Goal: Transaction & Acquisition: Purchase product/service

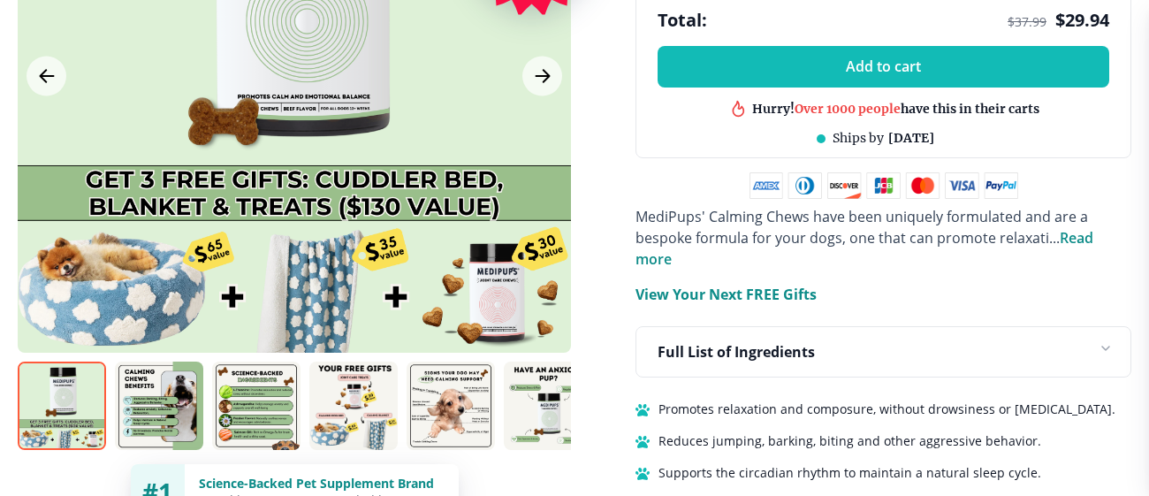
scroll to position [1096, 0]
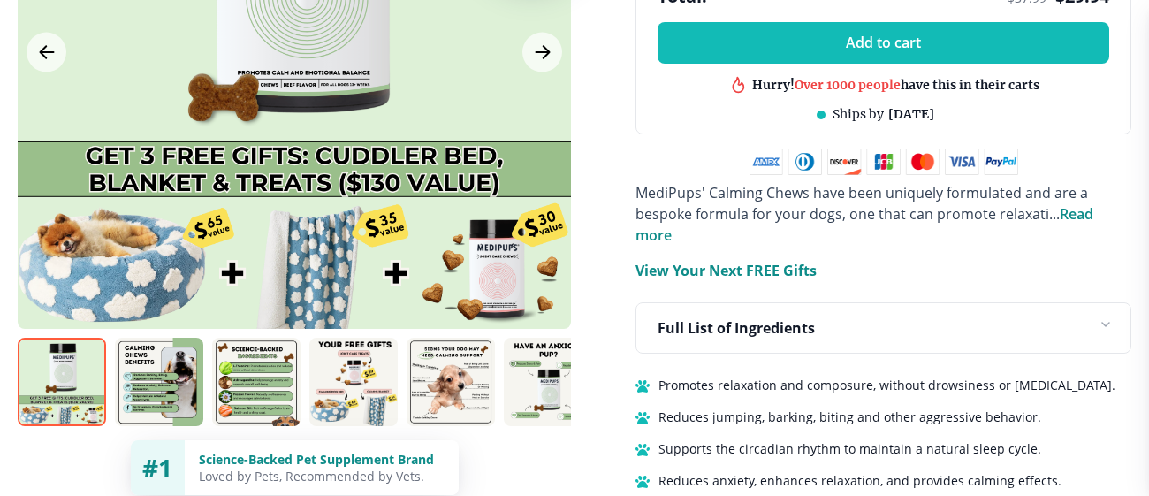
click at [1087, 211] on span "Read more" at bounding box center [865, 224] width 458 height 41
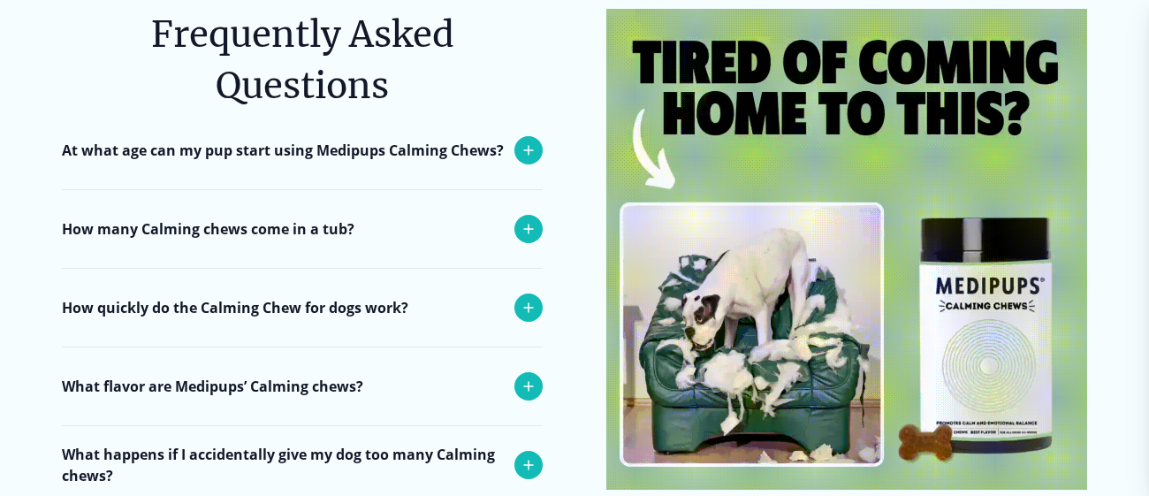
scroll to position [7230, 0]
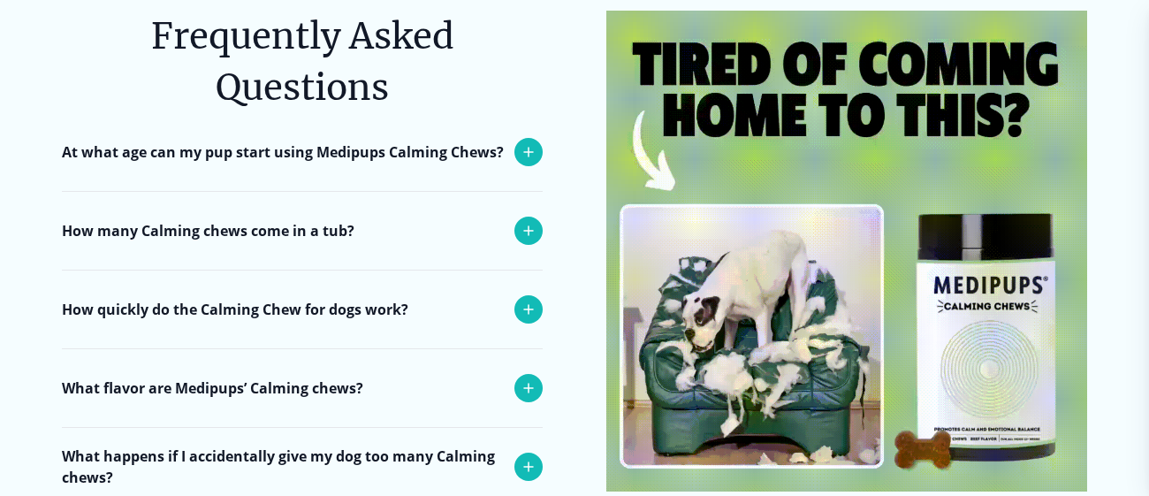
click at [470, 144] on p "At what age can my pup start using Medipups Calming Chews?" at bounding box center [283, 151] width 442 height 21
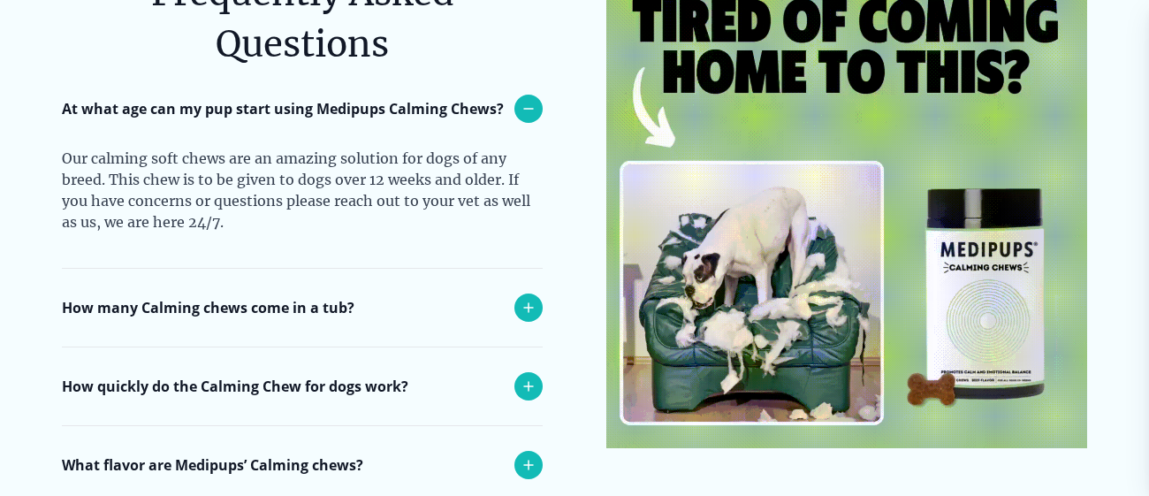
scroll to position [7277, 0]
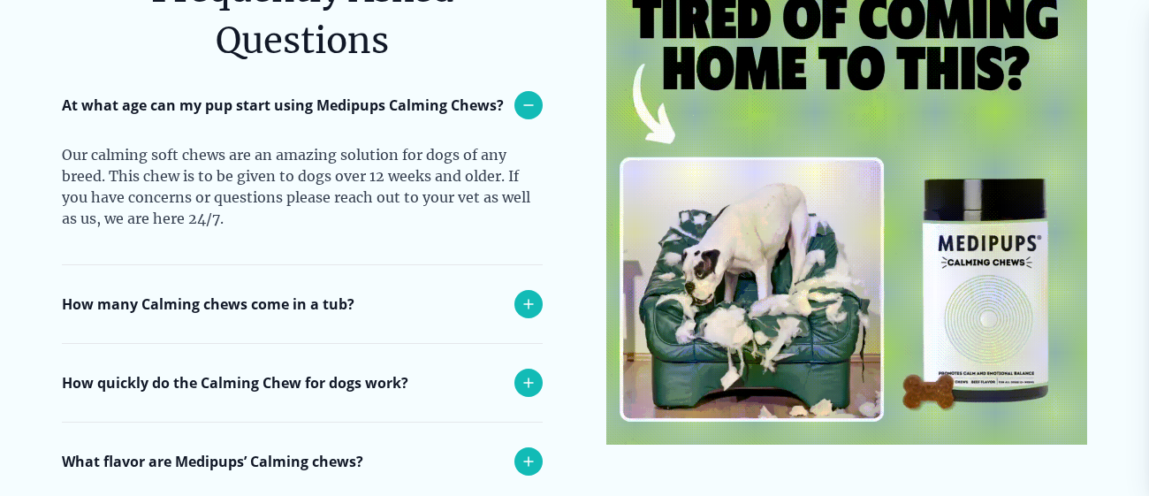
click at [537, 105] on icon at bounding box center [528, 105] width 21 height 21
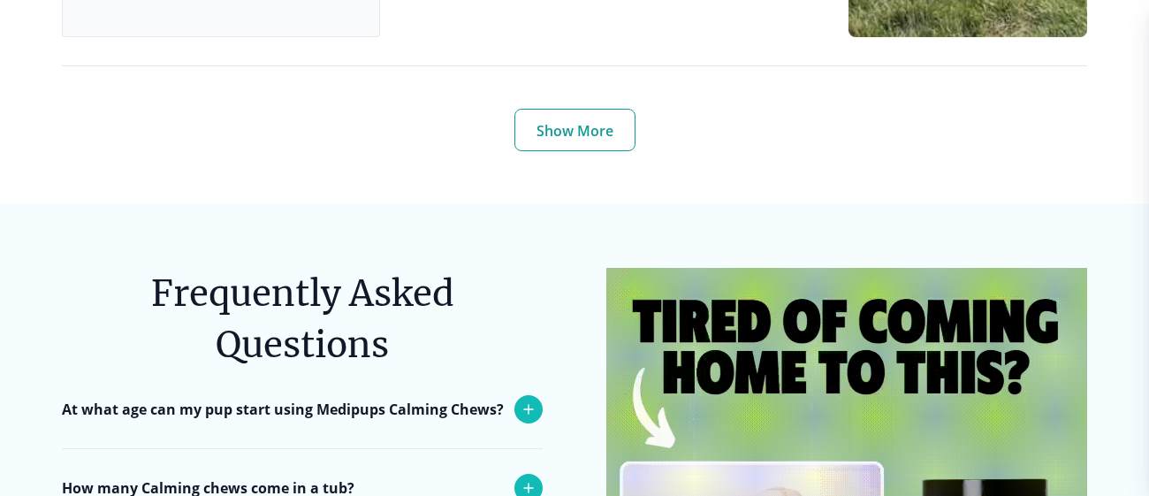
scroll to position [6957, 0]
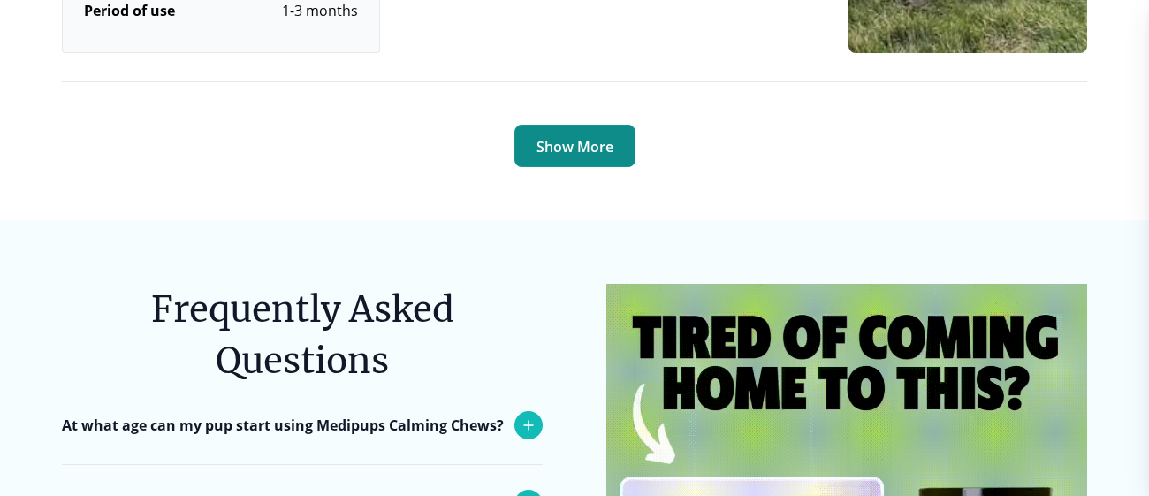
click at [549, 138] on button "Show More" at bounding box center [575, 146] width 121 height 42
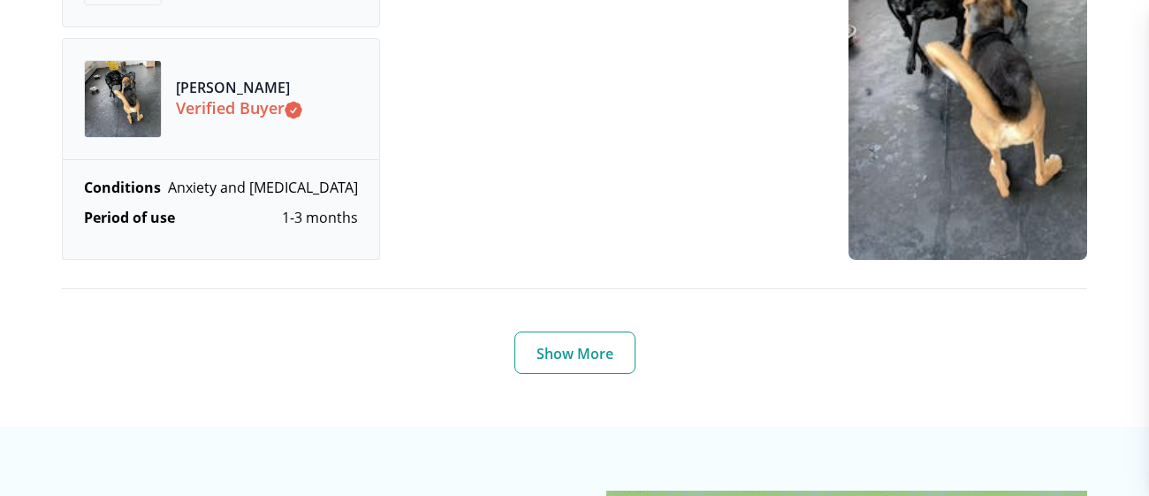
scroll to position [9293, 0]
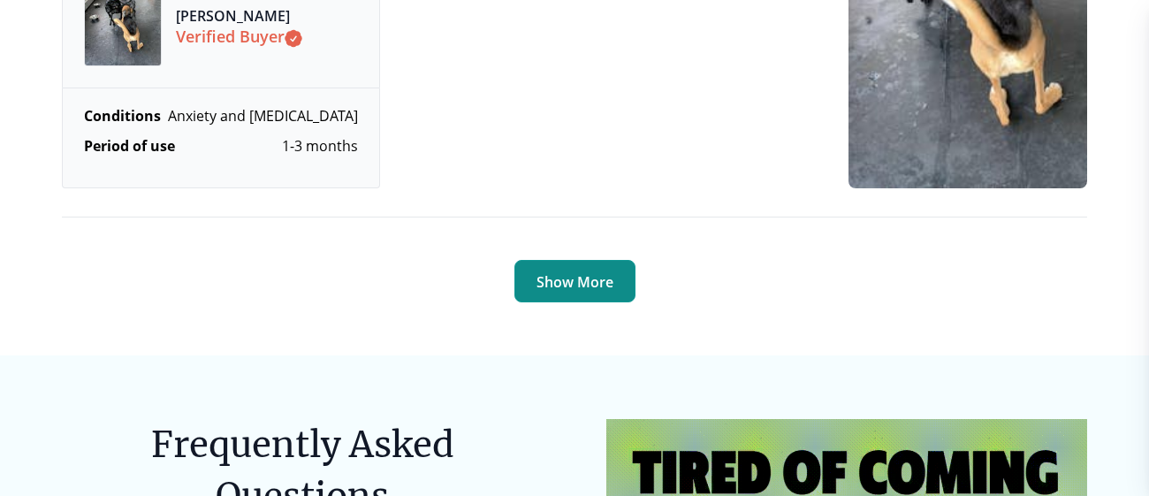
click at [572, 276] on button "Show More" at bounding box center [575, 281] width 121 height 42
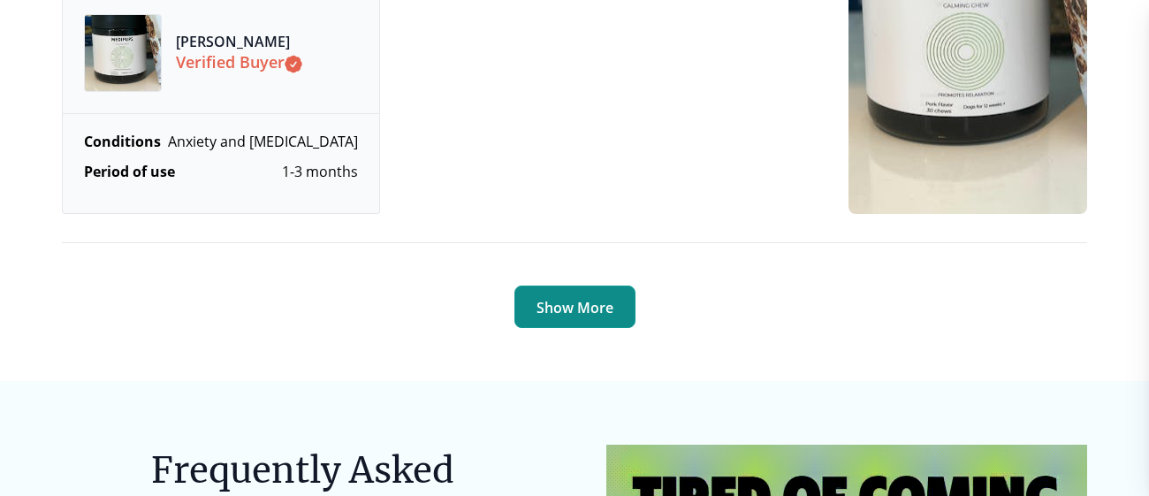
scroll to position [11791, 0]
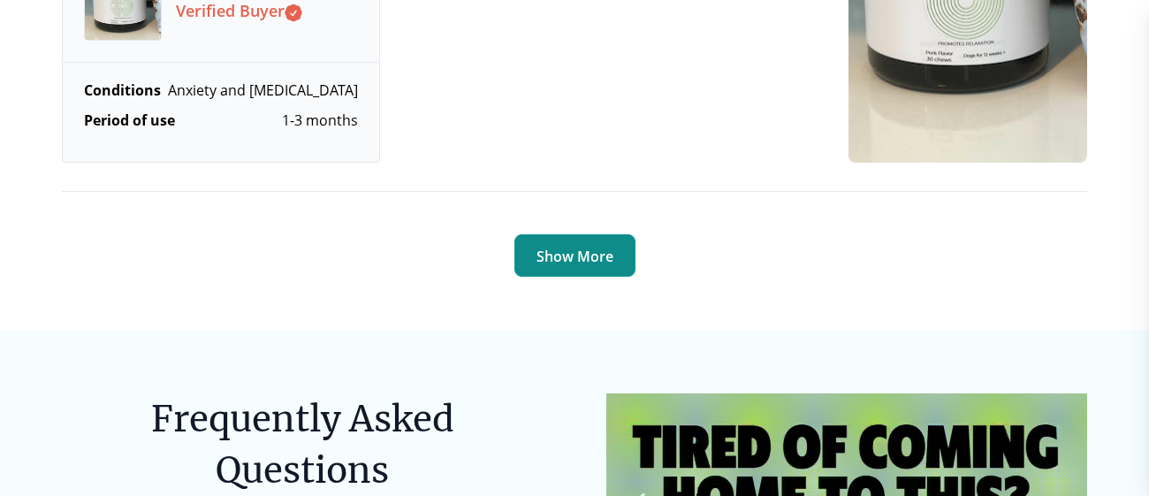
click at [567, 277] on button "Show More" at bounding box center [575, 255] width 121 height 42
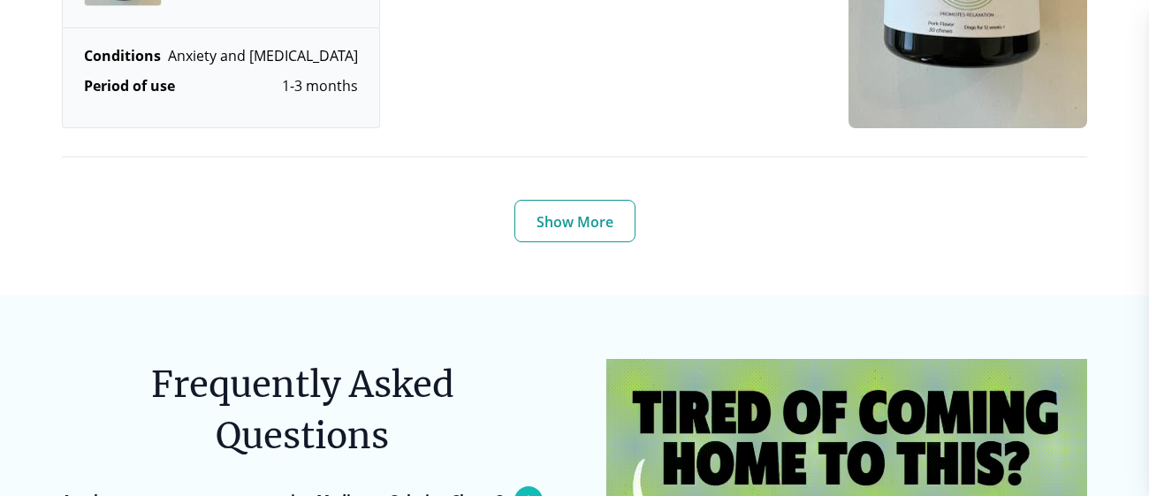
scroll to position [14305, 0]
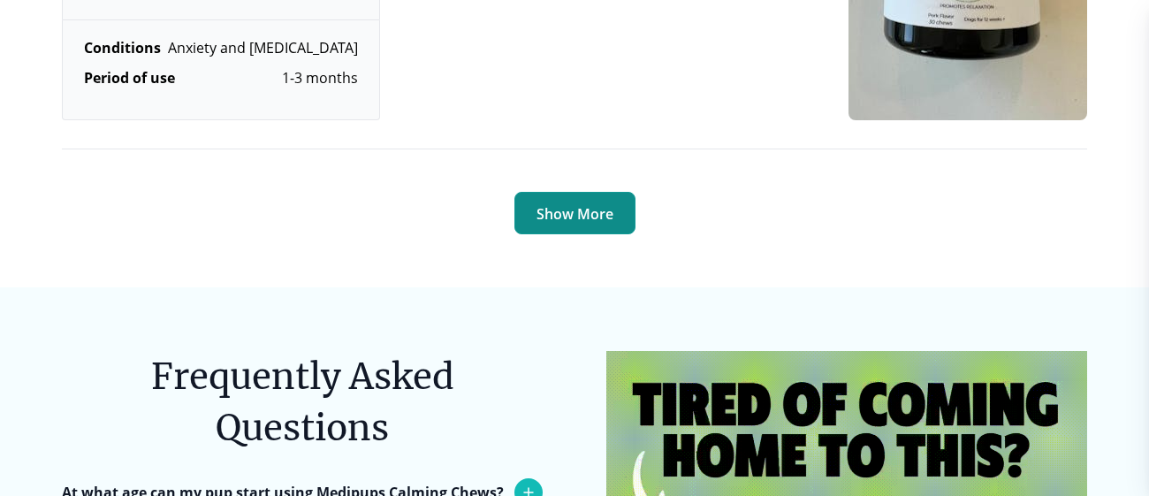
click at [594, 234] on button "Show More" at bounding box center [575, 213] width 121 height 42
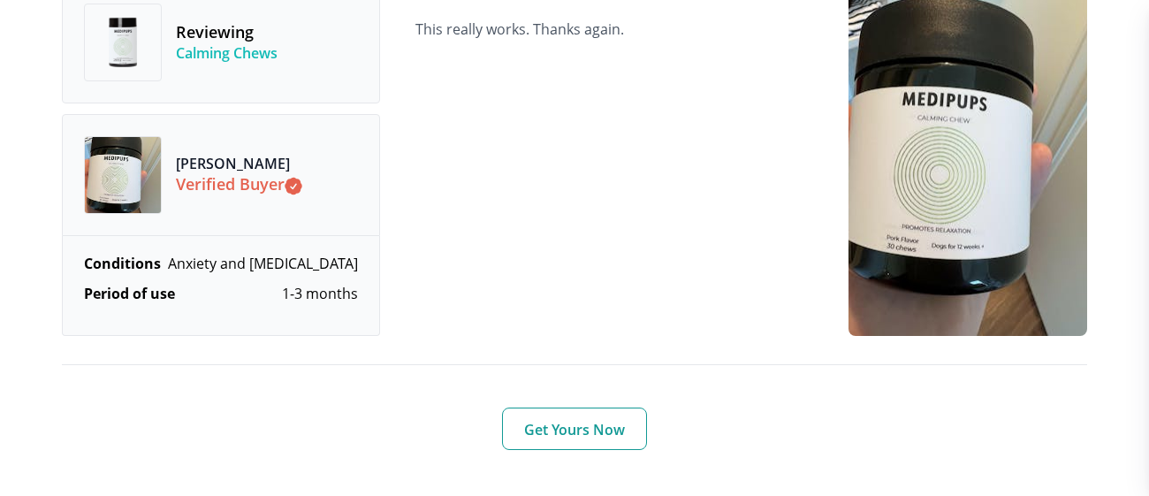
scroll to position [15067, 0]
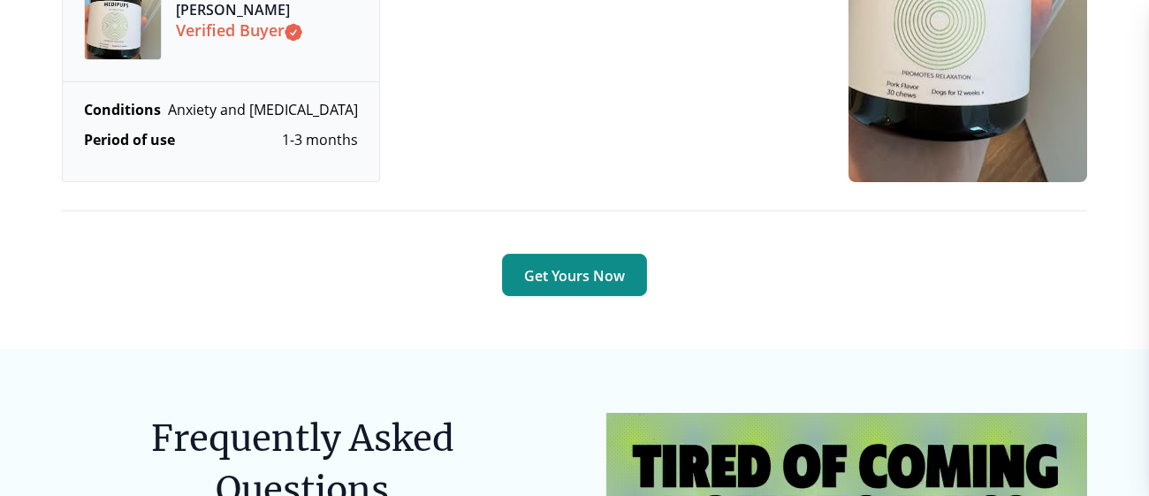
click at [576, 291] on button "Get Yours Now" at bounding box center [574, 275] width 145 height 42
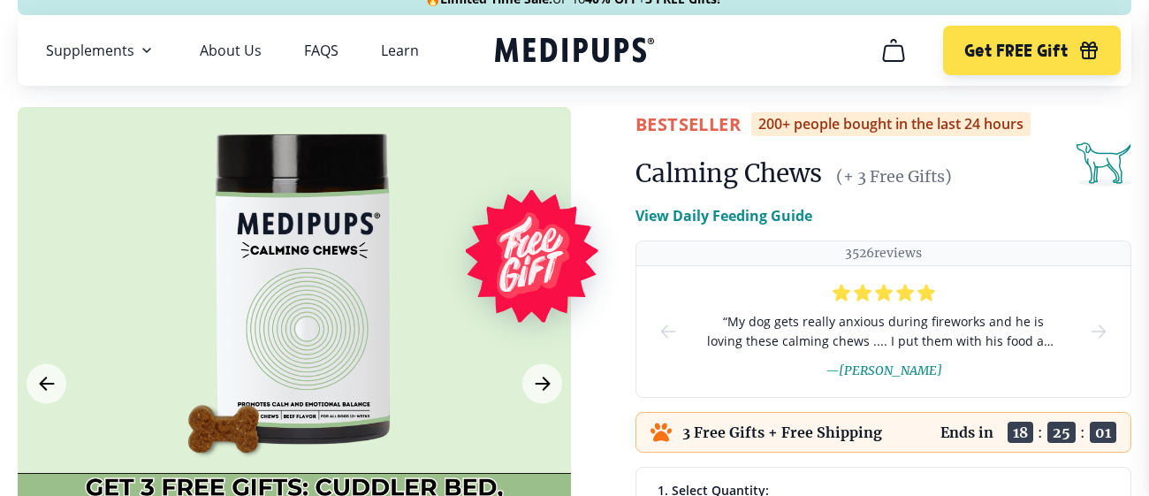
scroll to position [46, 0]
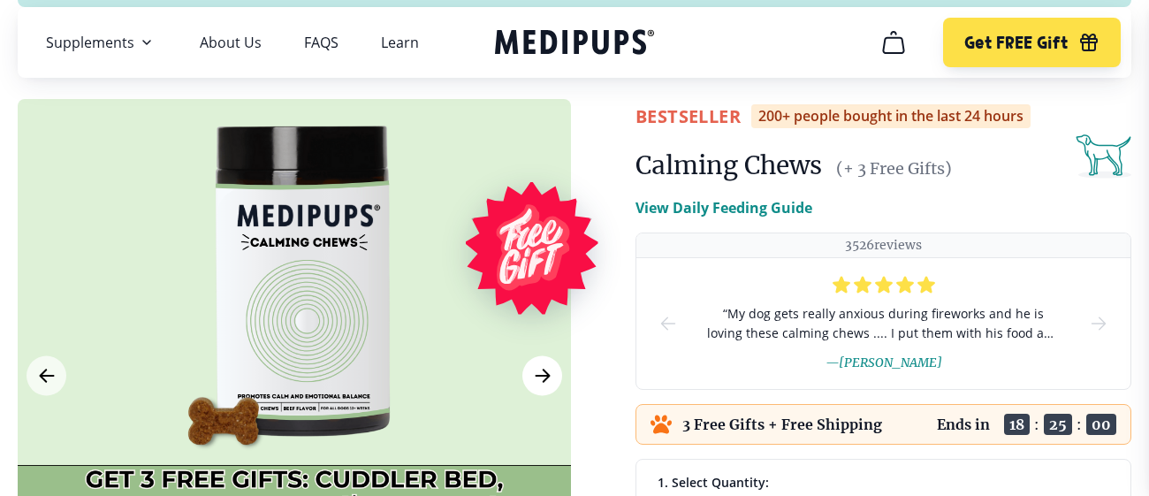
click at [535, 380] on icon "Next Image" at bounding box center [542, 376] width 21 height 22
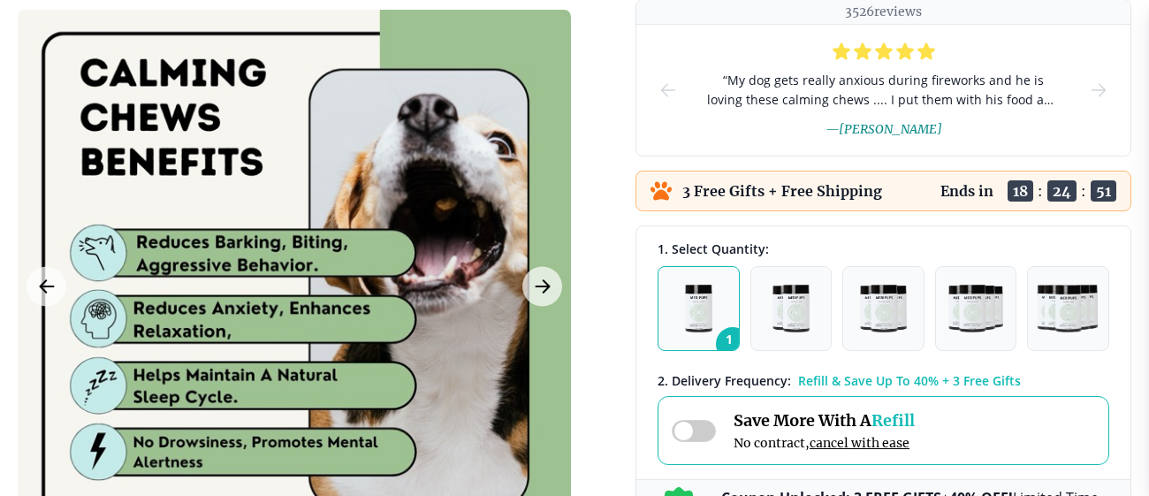
scroll to position [283, 0]
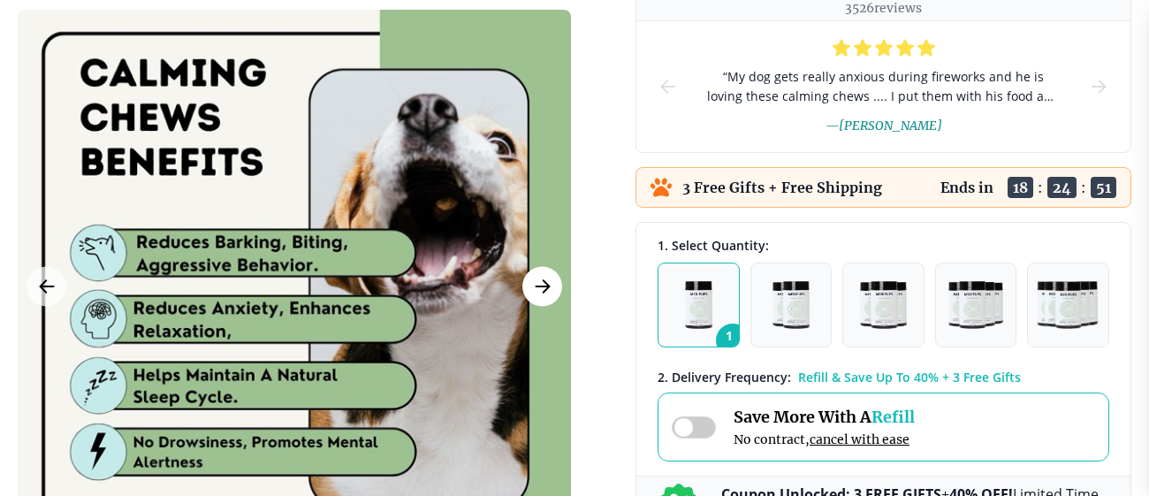
click at [532, 294] on icon "Next Image" at bounding box center [542, 287] width 21 height 22
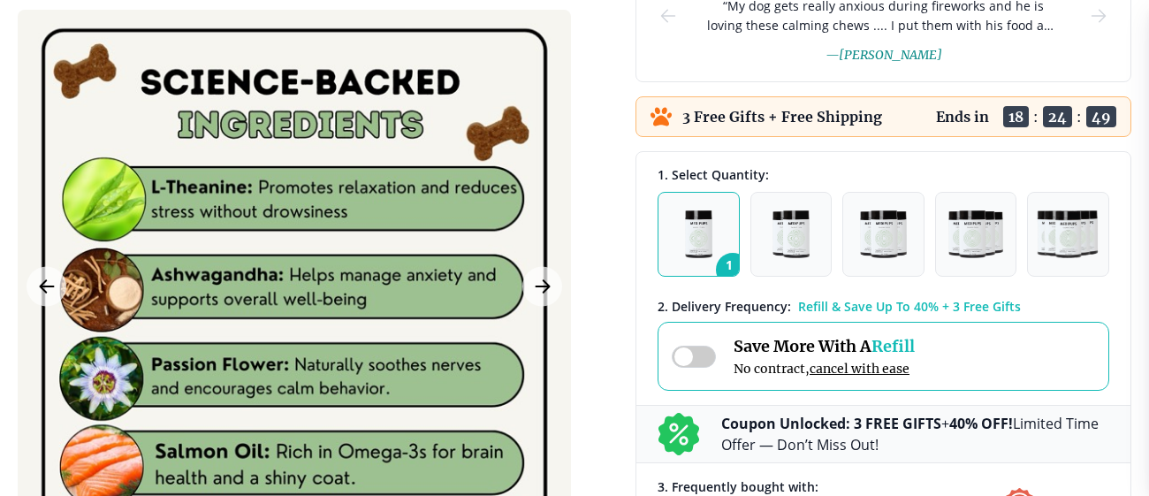
scroll to position [355, 0]
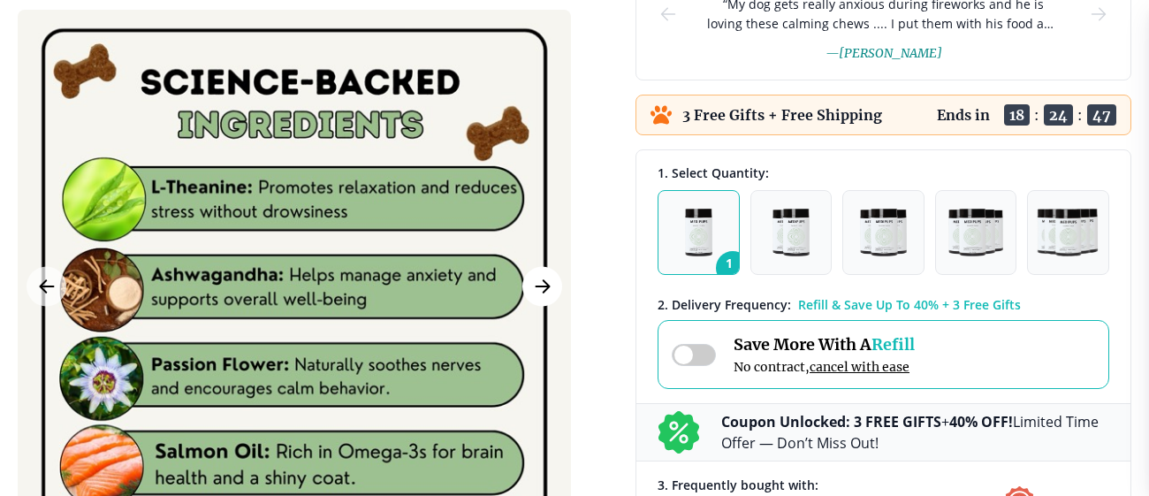
click at [548, 282] on icon "Next Image" at bounding box center [542, 287] width 21 height 22
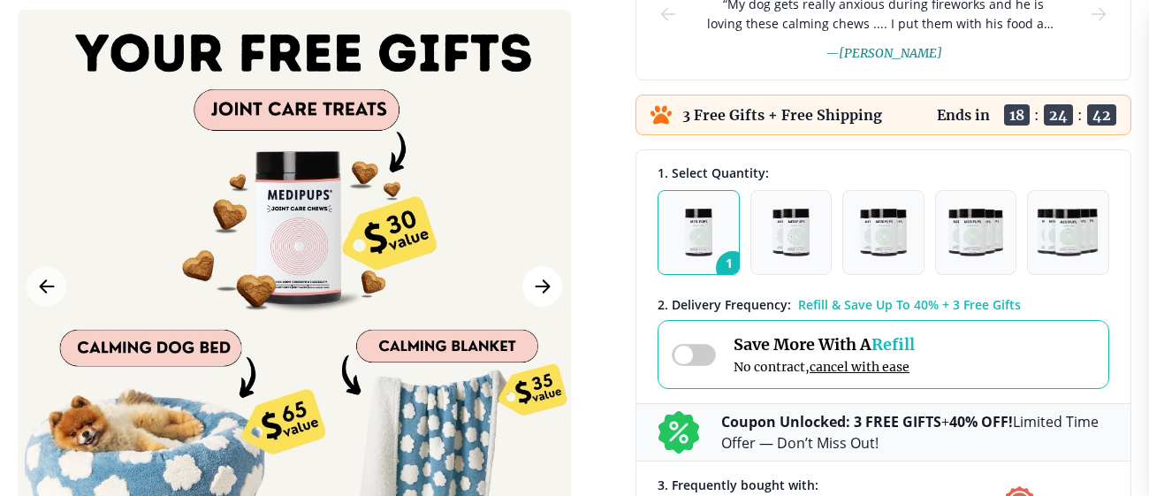
click at [548, 282] on icon "Next Image" at bounding box center [542, 287] width 21 height 22
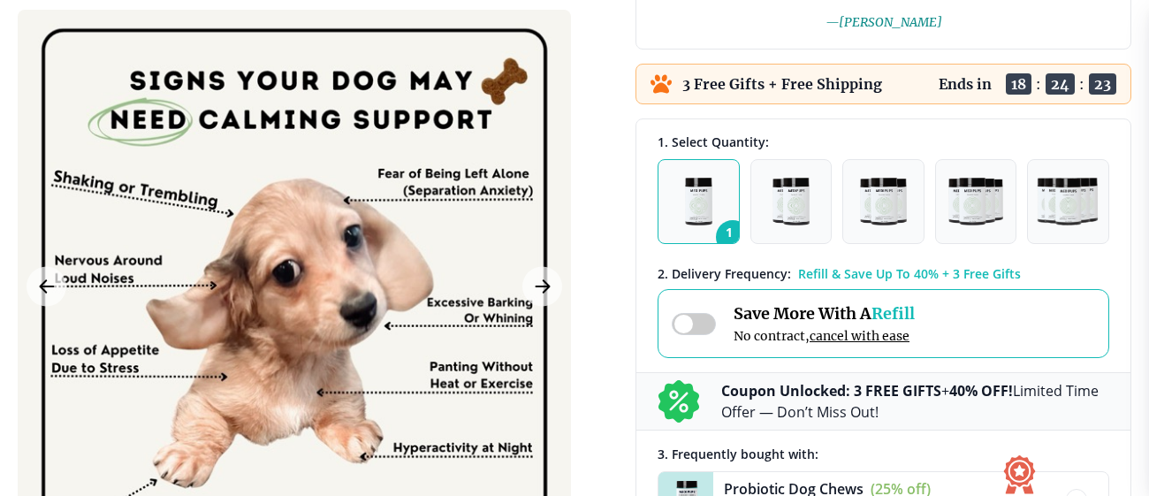
scroll to position [408, 0]
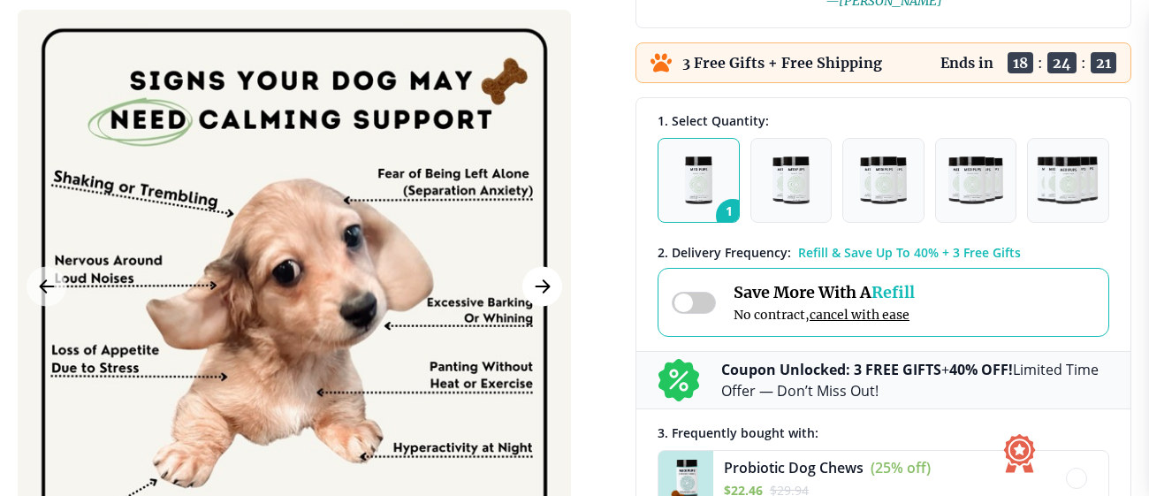
click at [545, 280] on icon "Next Image" at bounding box center [542, 287] width 21 height 22
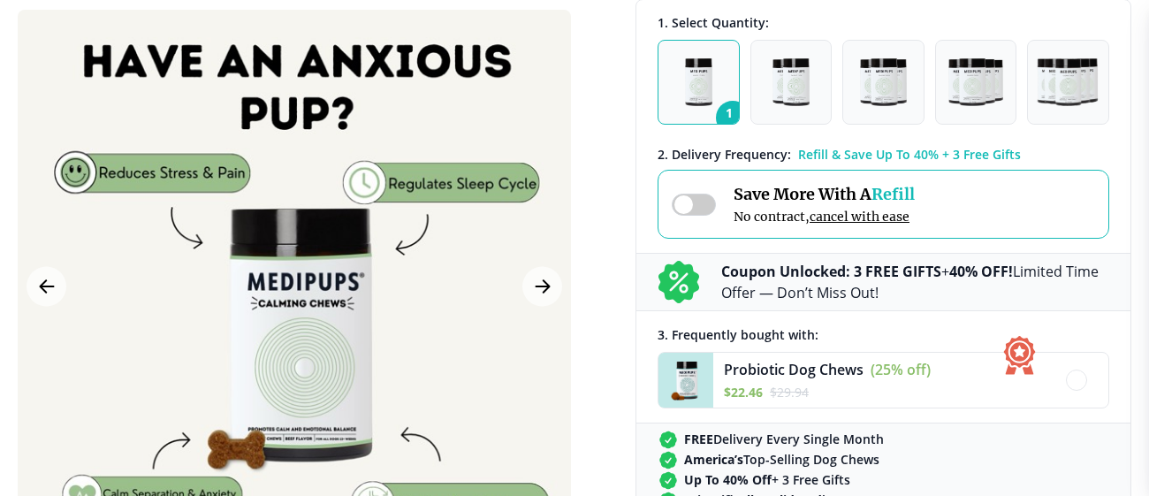
scroll to position [533, 0]
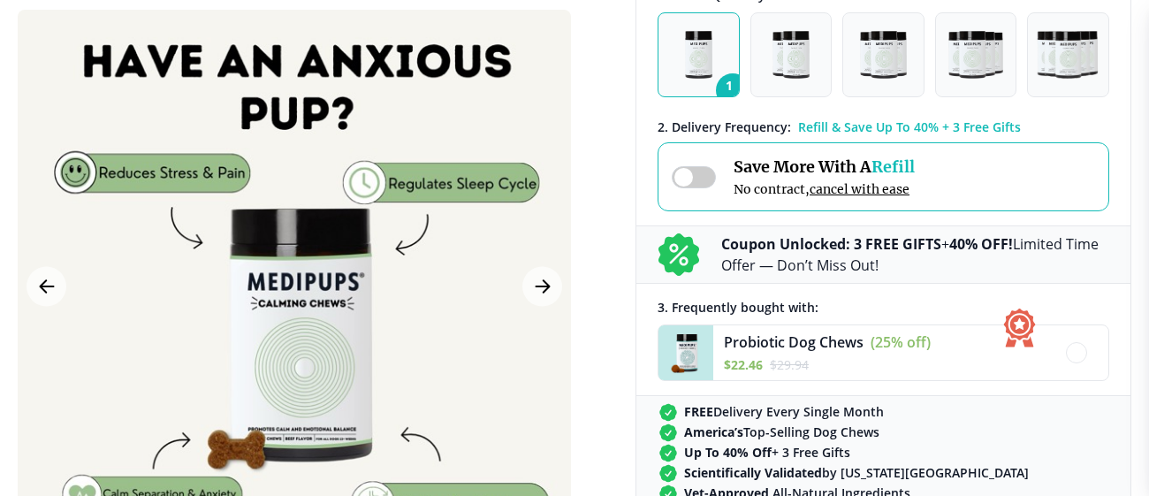
drag, startPoint x: 499, startPoint y: 297, endPoint x: 507, endPoint y: 173, distance: 124.0
click at [507, 173] on div at bounding box center [294, 286] width 553 height 553
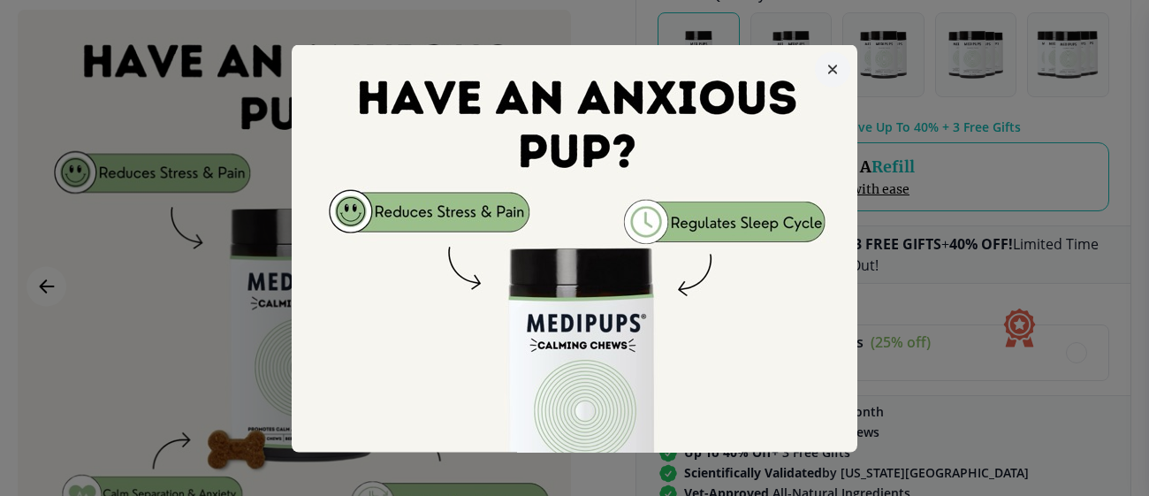
click at [833, 65] on icon "button" at bounding box center [832, 69] width 9 height 9
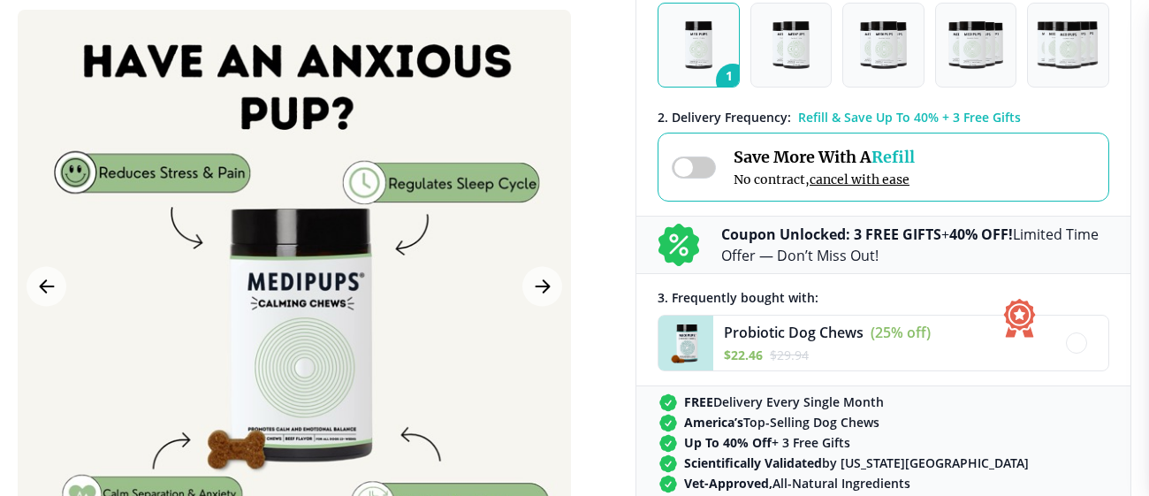
scroll to position [538, 0]
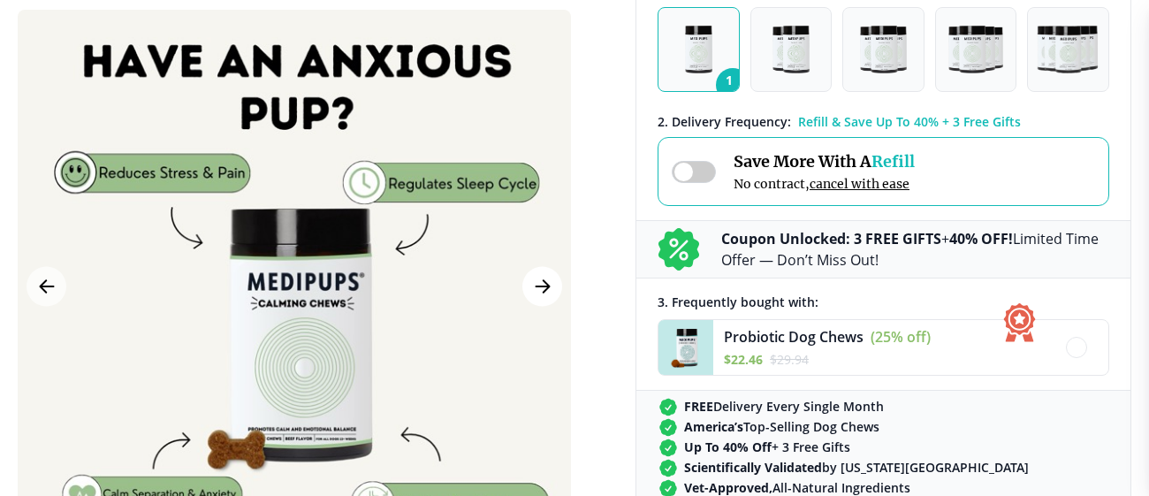
click at [545, 284] on icon "Next Image" at bounding box center [542, 286] width 13 height 12
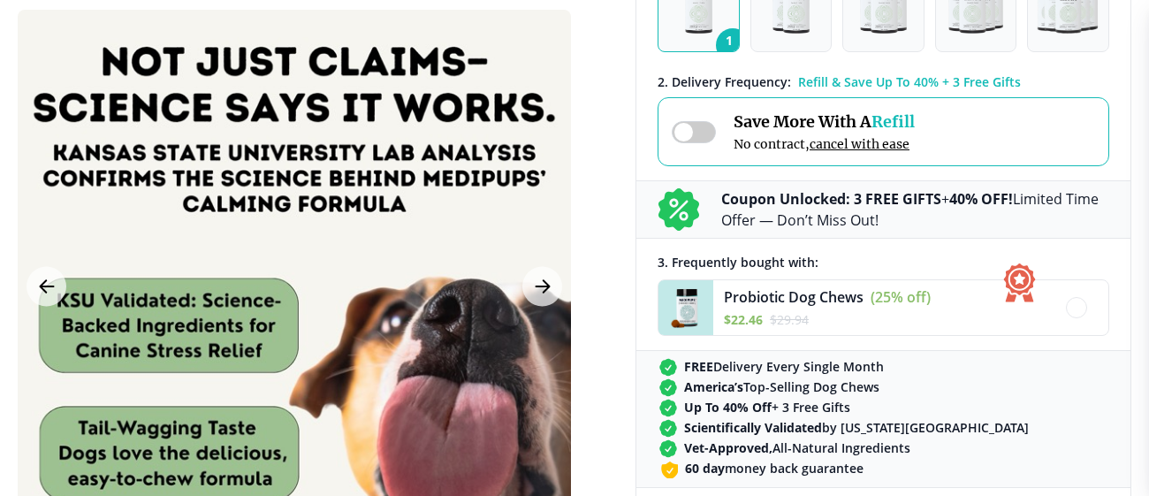
scroll to position [598, 0]
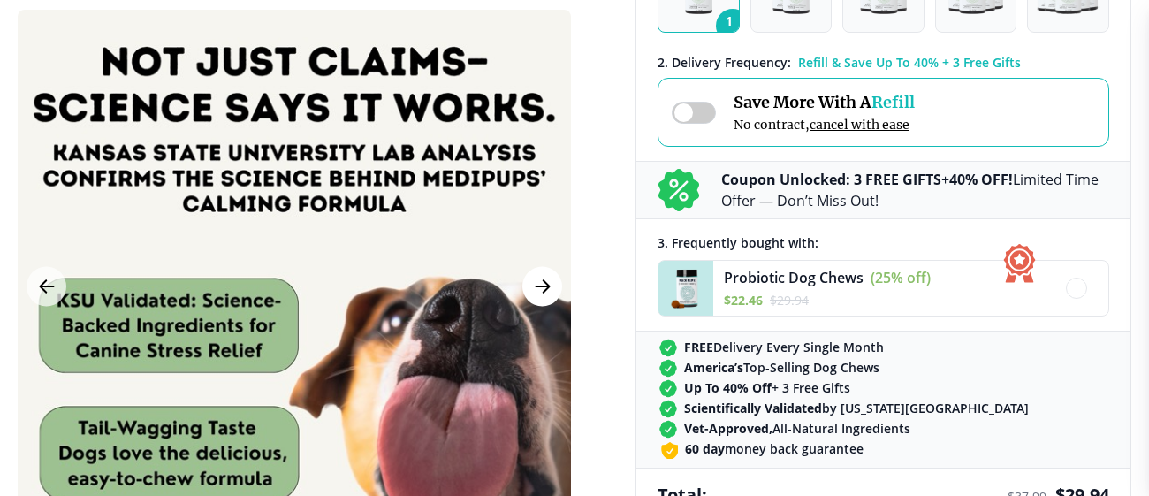
click at [537, 289] on icon "Next Image" at bounding box center [542, 287] width 21 height 22
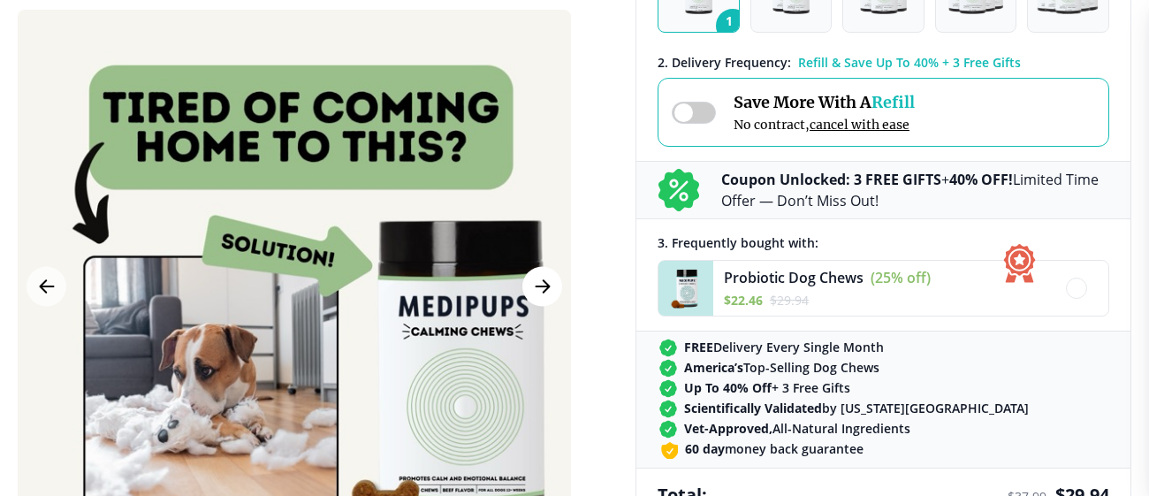
click at [538, 288] on icon "Next Image" at bounding box center [542, 287] width 21 height 22
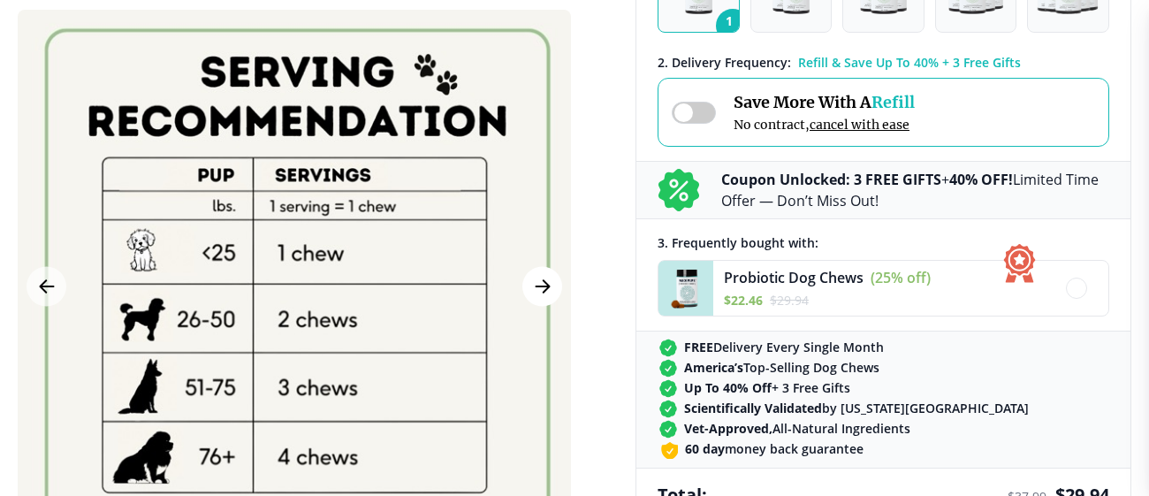
click at [538, 284] on icon "Next Image" at bounding box center [542, 287] width 21 height 22
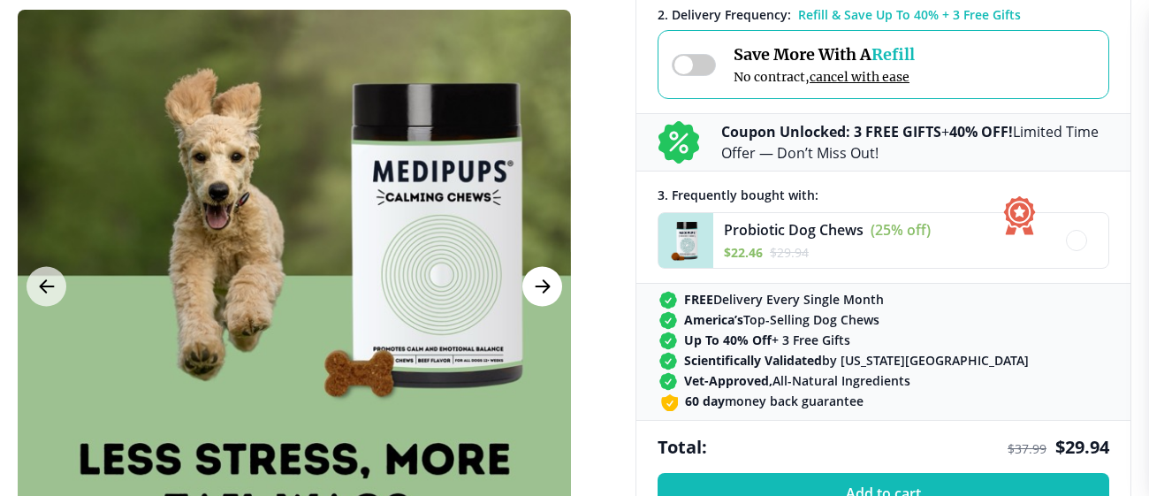
scroll to position [646, 0]
click at [542, 281] on icon "Next Image" at bounding box center [542, 287] width 21 height 22
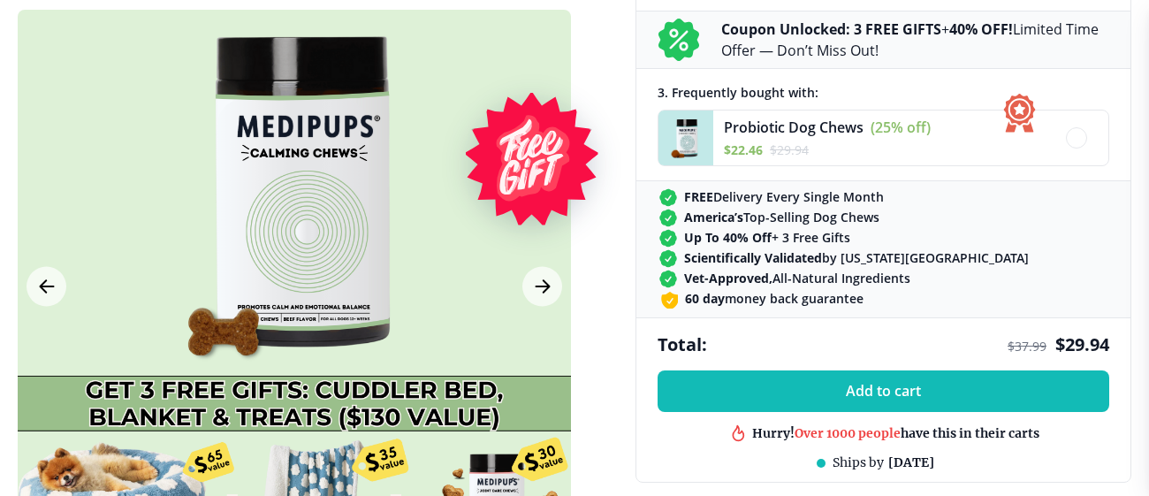
scroll to position [770, 0]
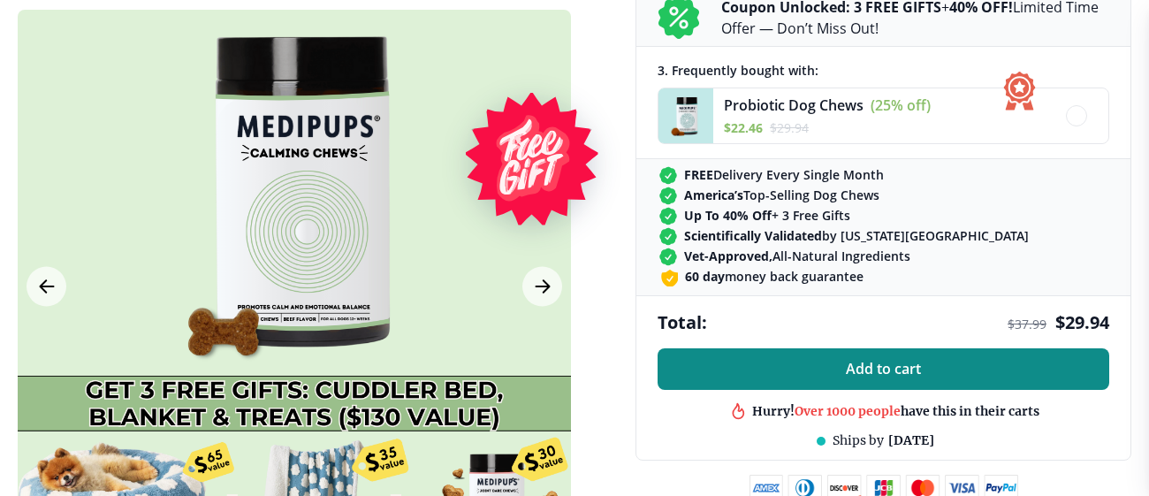
click at [865, 367] on span "Add to cart" at bounding box center [883, 369] width 75 height 17
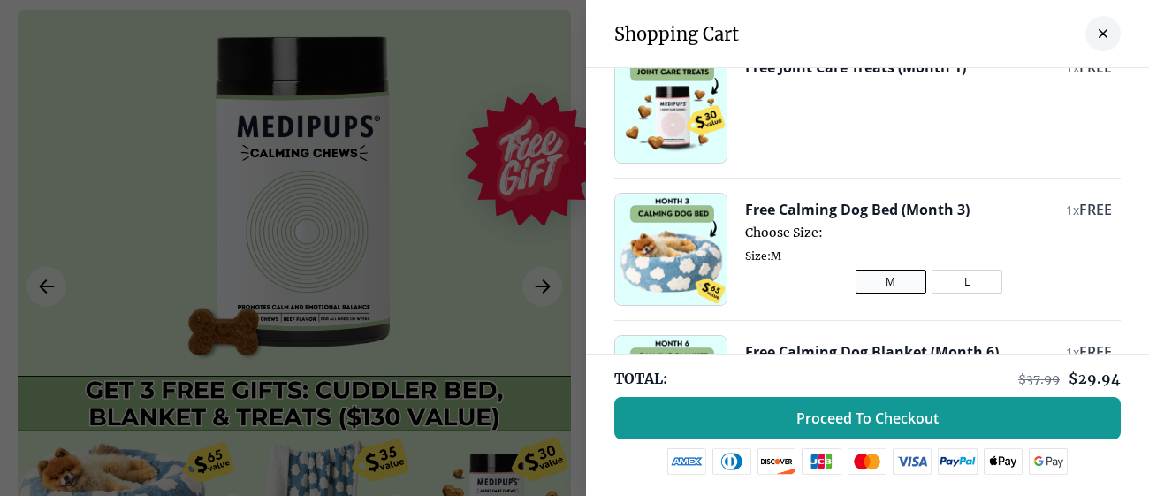
scroll to position [186, 0]
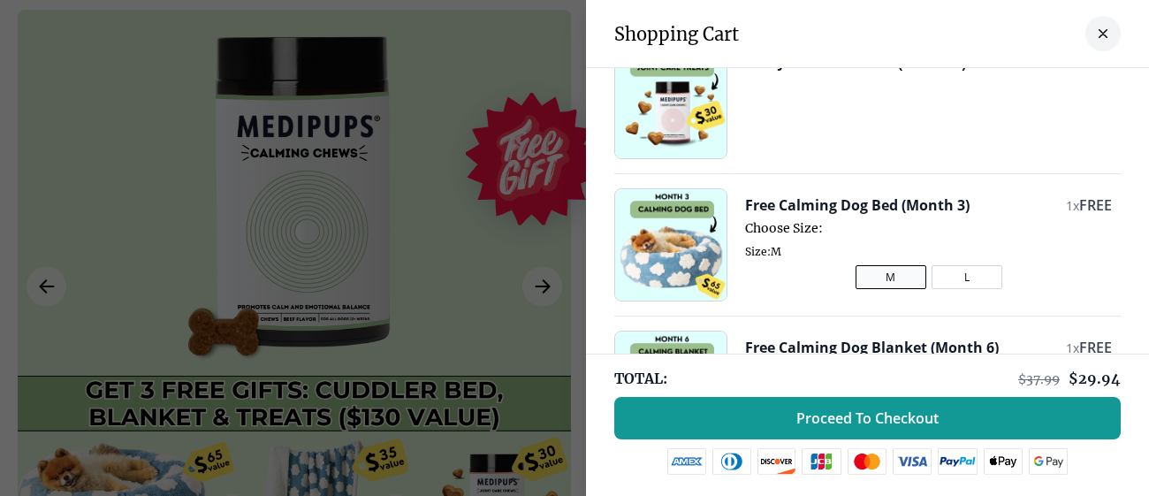
click at [965, 273] on button "L" at bounding box center [967, 277] width 71 height 24
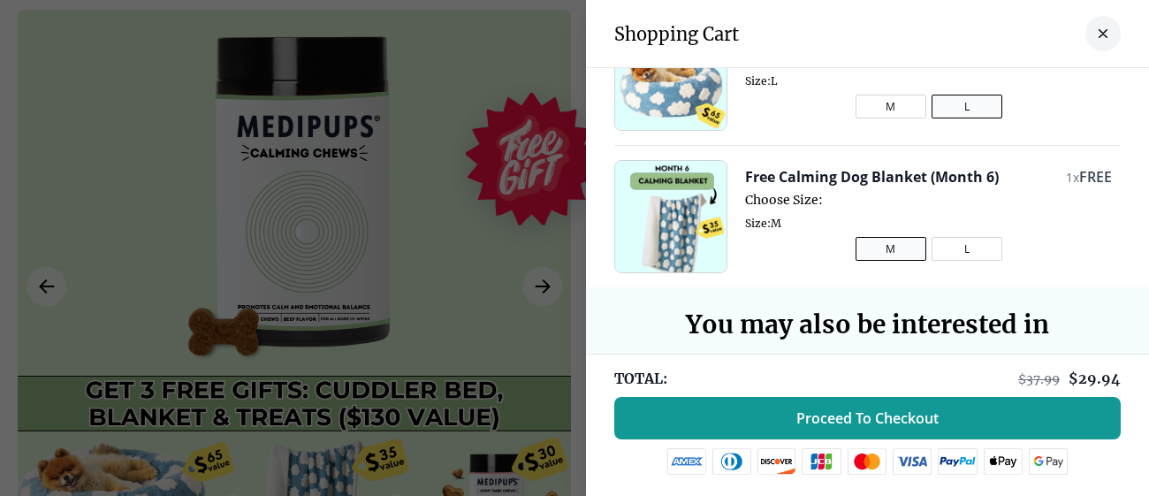
scroll to position [365, 0]
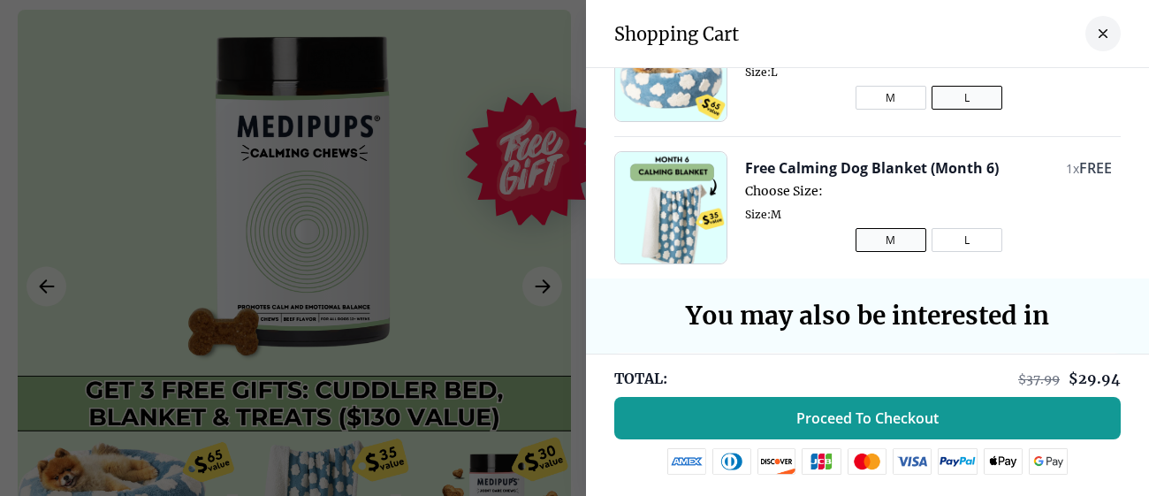
click at [968, 234] on button "L" at bounding box center [967, 240] width 71 height 24
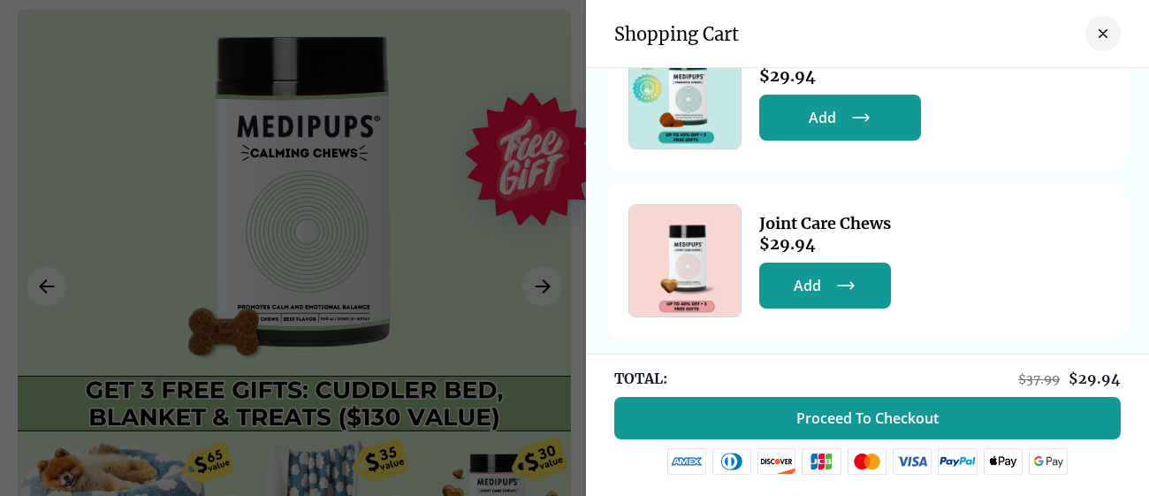
scroll to position [708, 0]
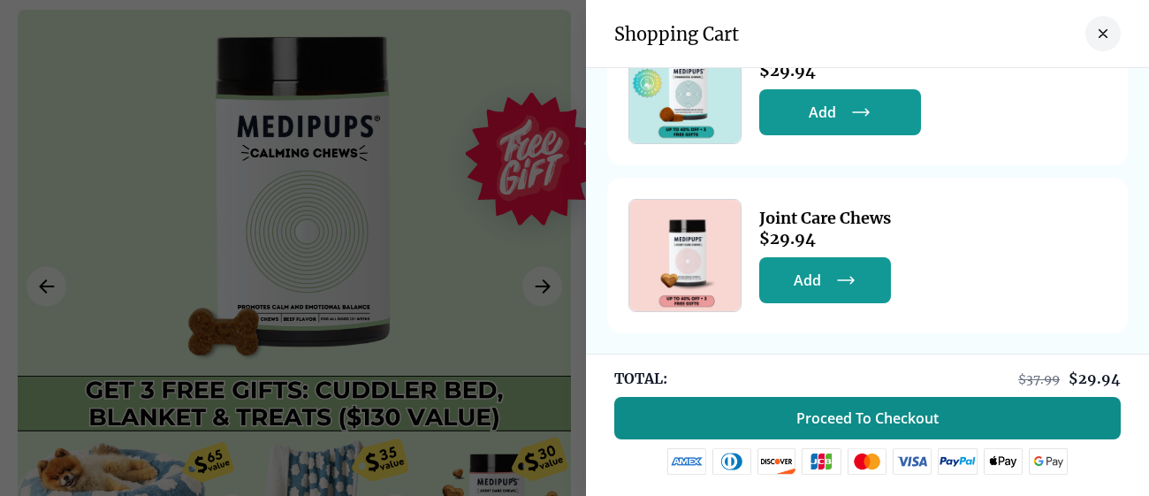
click at [861, 411] on span "Proceed To Checkout" at bounding box center [868, 418] width 142 height 18
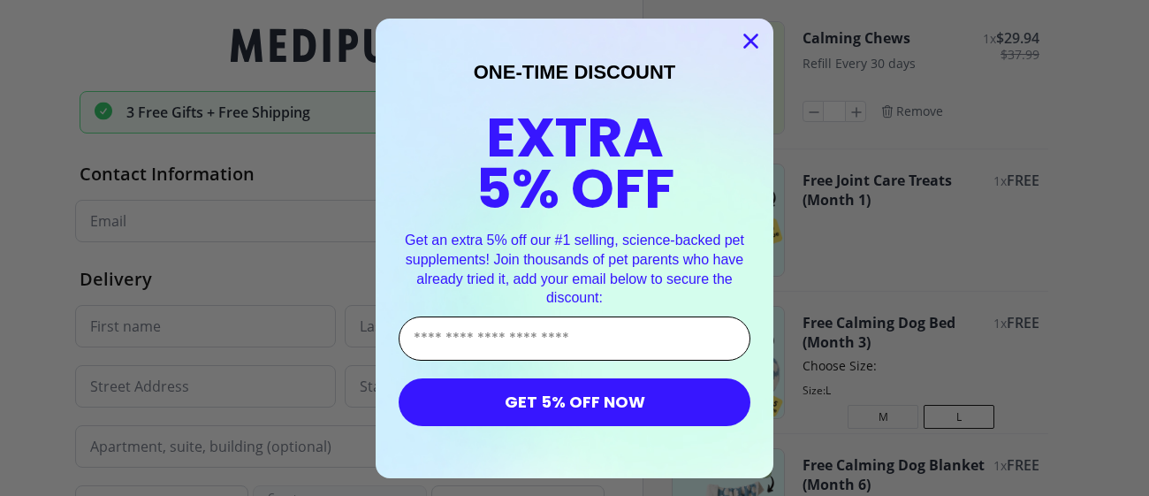
click at [635, 326] on input "Enter Your Email Address" at bounding box center [575, 338] width 352 height 44
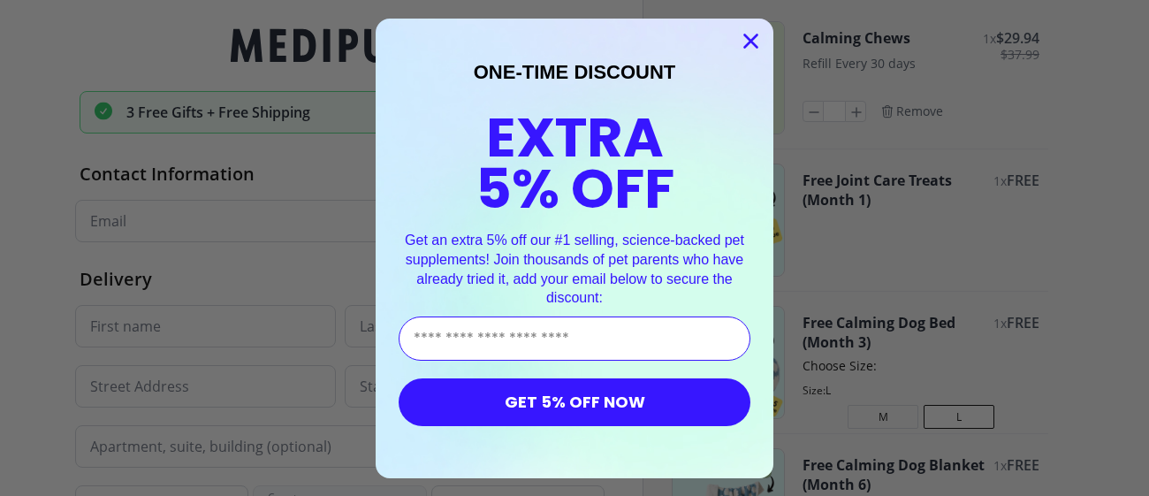
type input "**********"
click at [568, 403] on button "GET 5% OFF NOW" at bounding box center [575, 402] width 352 height 48
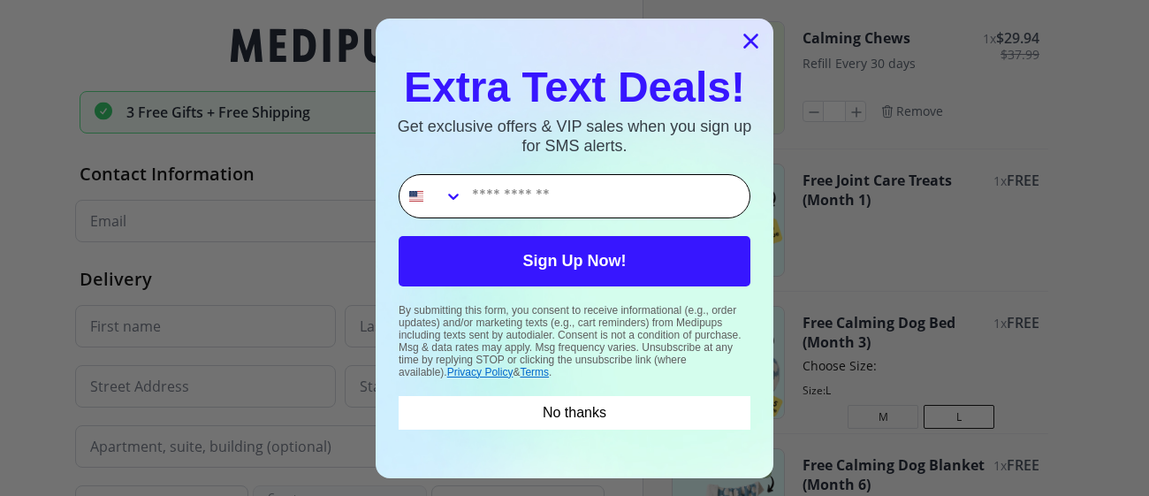
click at [635, 199] on input "Phone Number" at bounding box center [606, 196] width 286 height 42
type input "**********"
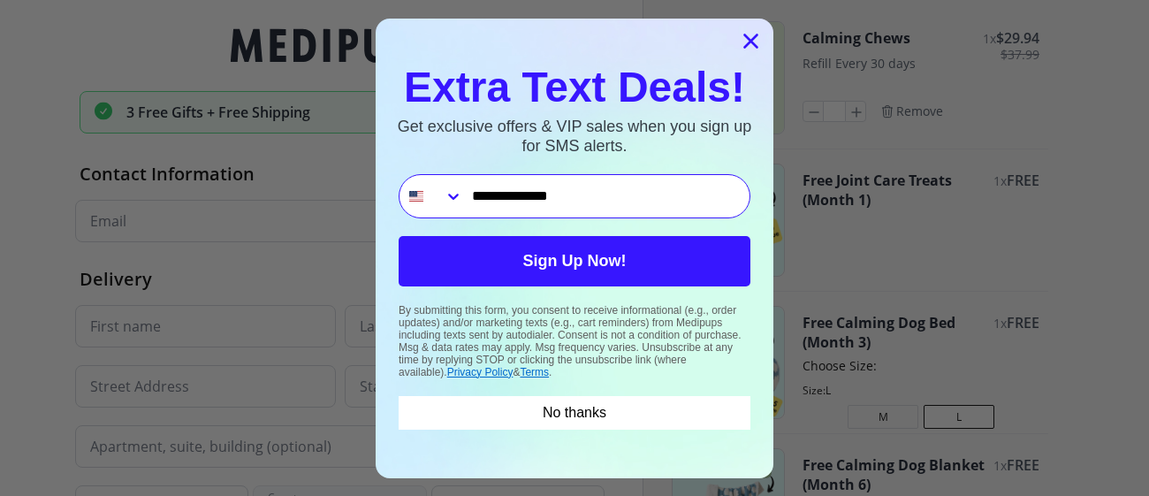
click at [577, 257] on button "Sign Up Now!" at bounding box center [575, 261] width 352 height 50
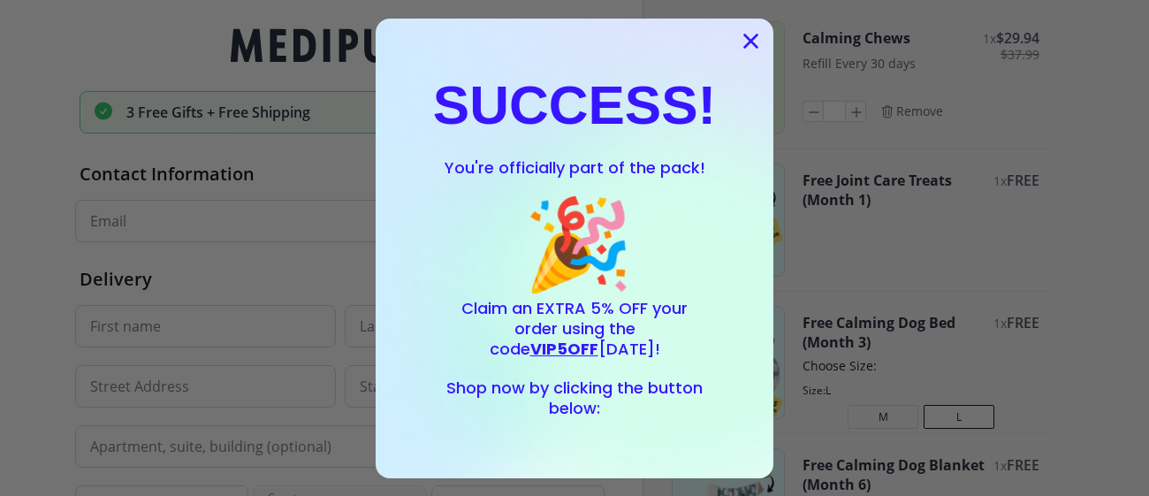
click at [752, 38] on icon "Close dialog" at bounding box center [751, 40] width 12 height 12
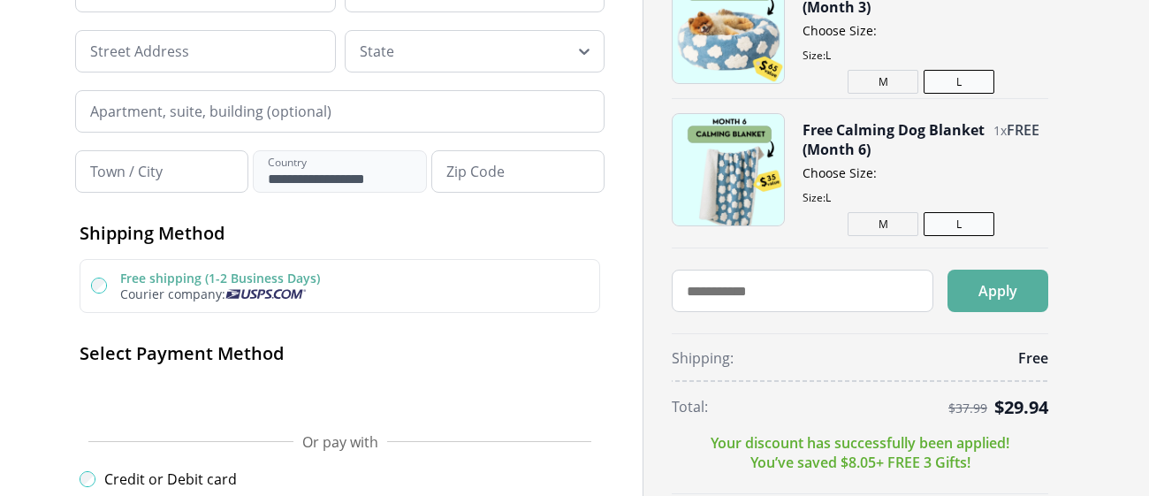
scroll to position [345, 0]
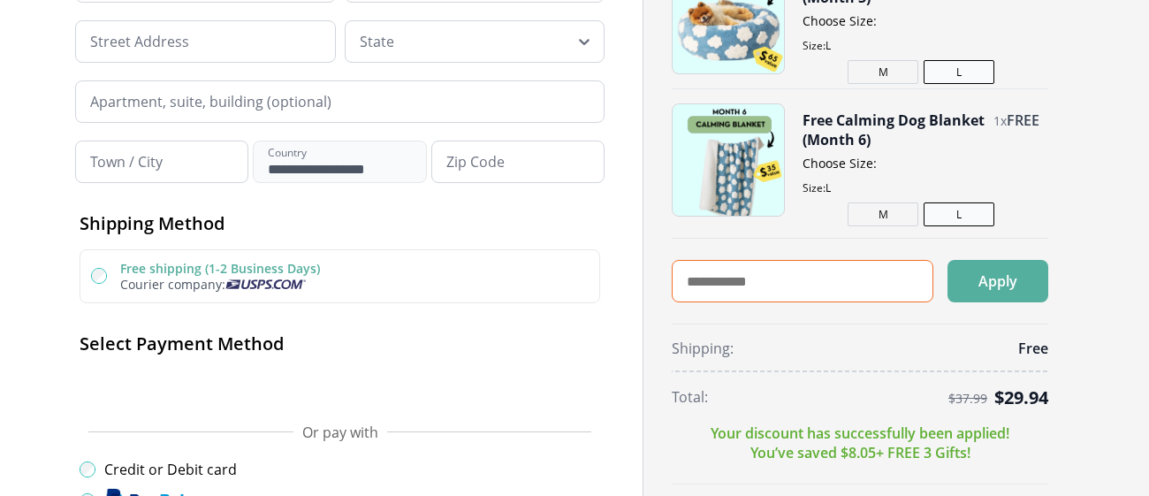
click at [808, 288] on input "text" at bounding box center [803, 281] width 262 height 42
type input "*****"
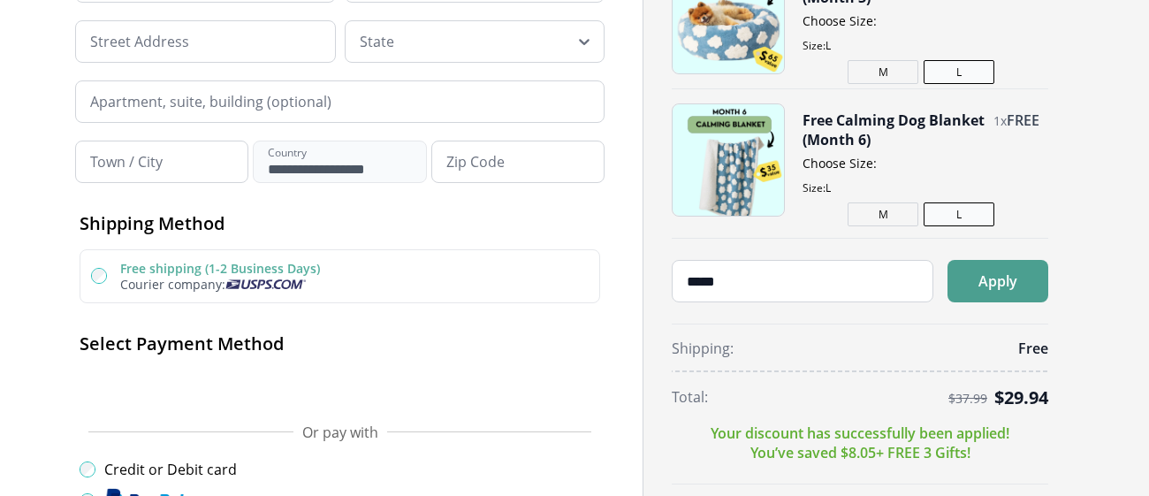
click at [989, 289] on button "Apply" at bounding box center [998, 281] width 101 height 42
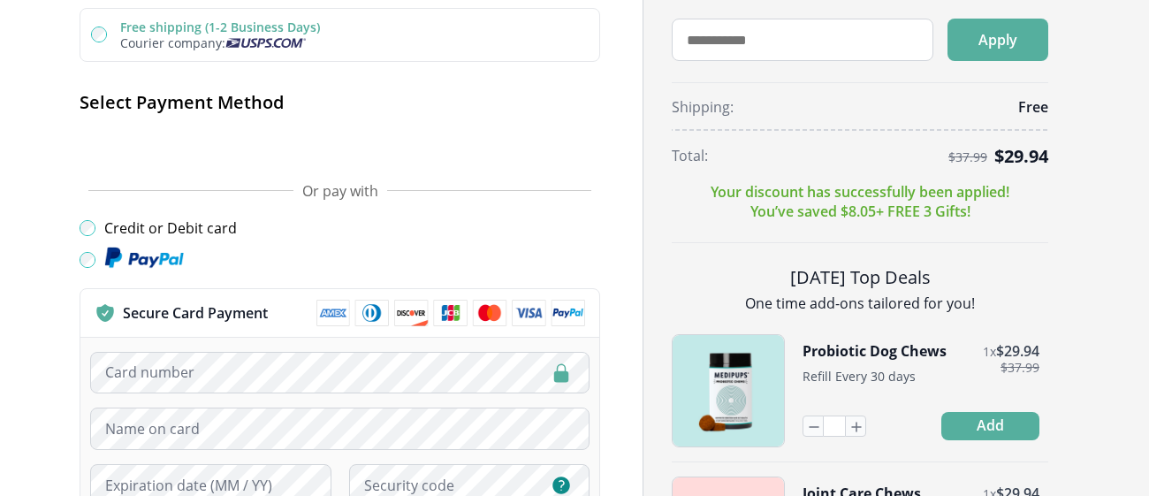
scroll to position [595, 0]
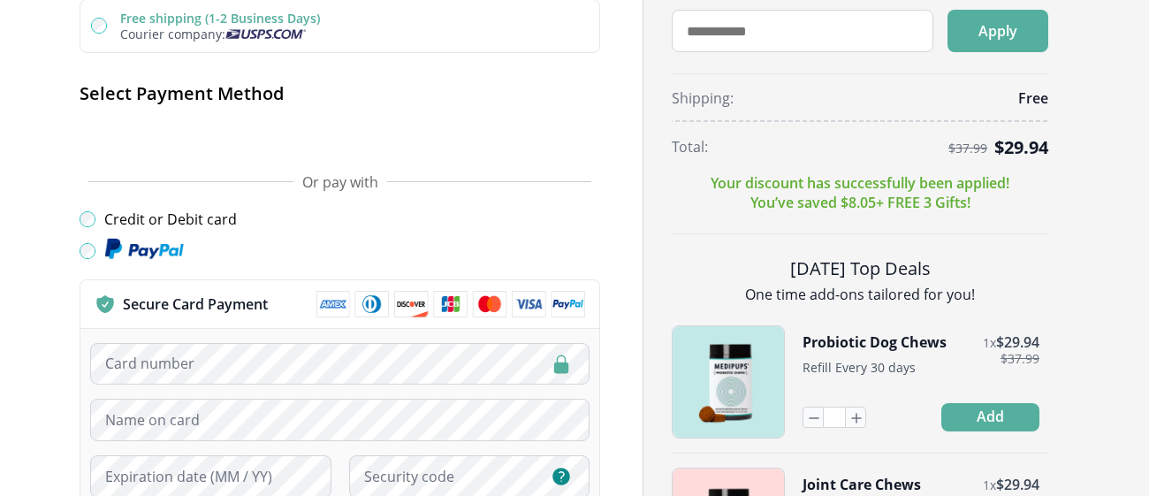
click at [835, 191] on p "Your discount has successfully been applied! You’ve saved $ 8.05 + FREE 3 Gifts!" at bounding box center [860, 192] width 299 height 39
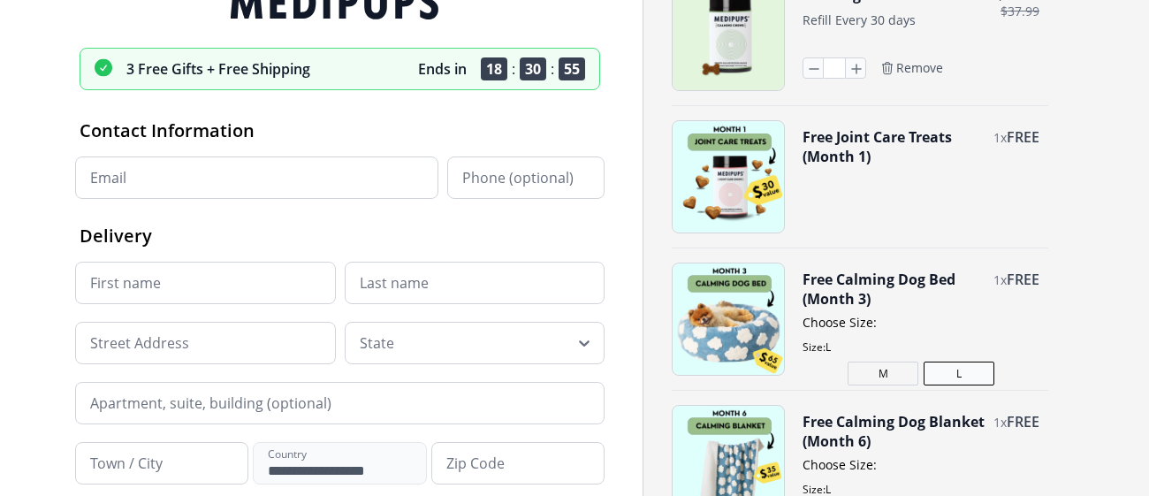
scroll to position [21, 0]
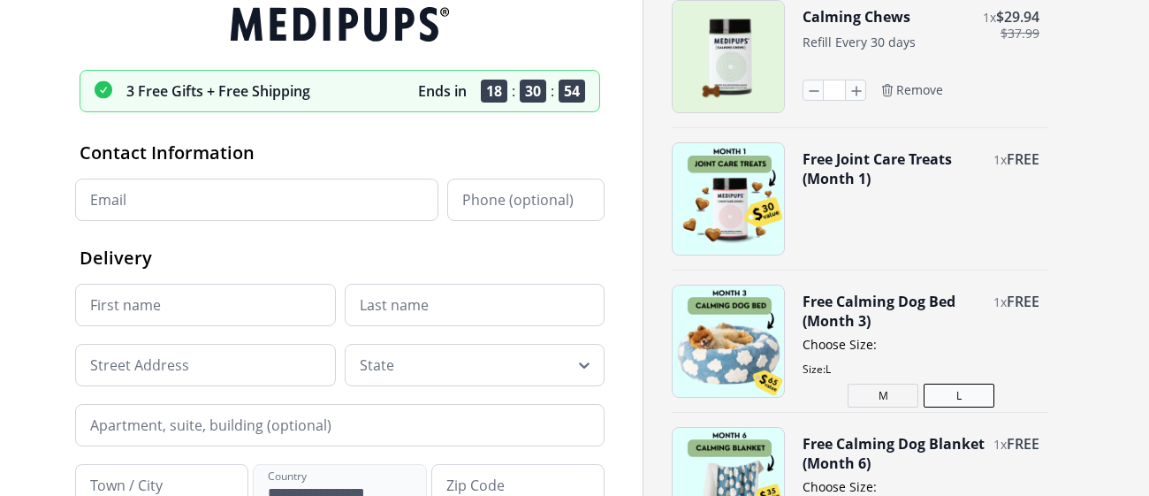
click at [303, 301] on input "First name" at bounding box center [205, 305] width 261 height 42
type input "*****"
type input "**********"
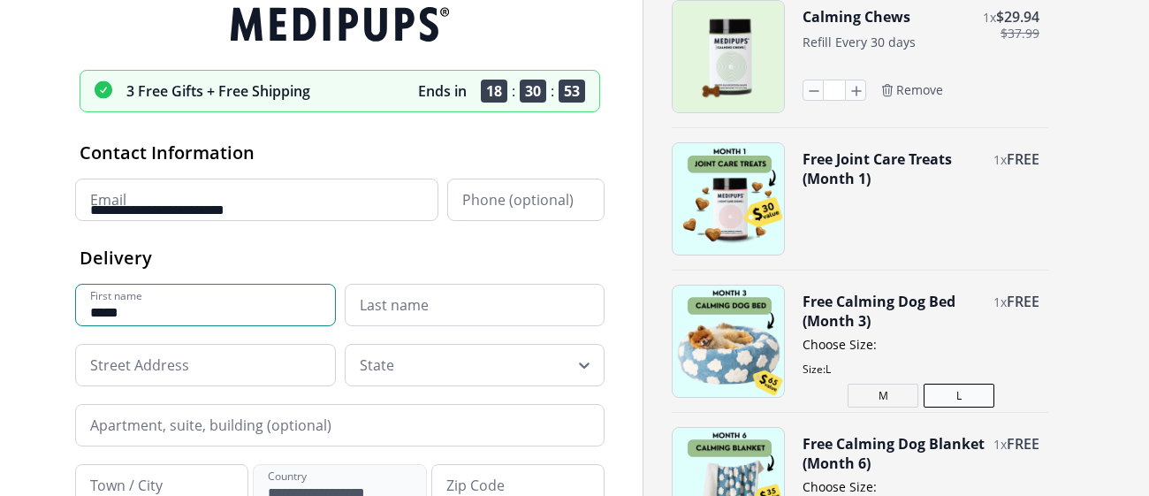
type input "**********"
type input "******"
type input "**********"
type input "*********"
type input "*****"
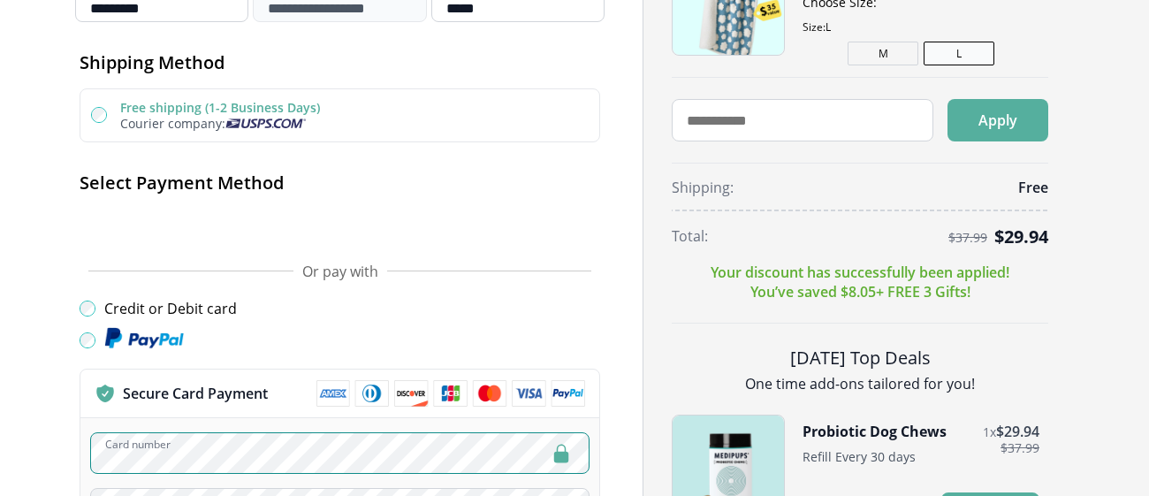
scroll to position [520, 0]
